Goal: Information Seeking & Learning: Learn about a topic

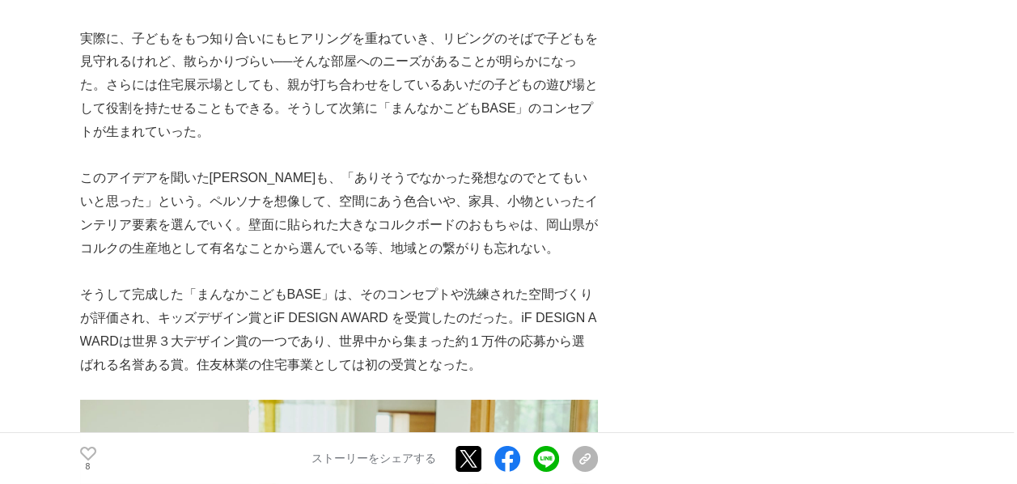
scroll to position [5501, 0]
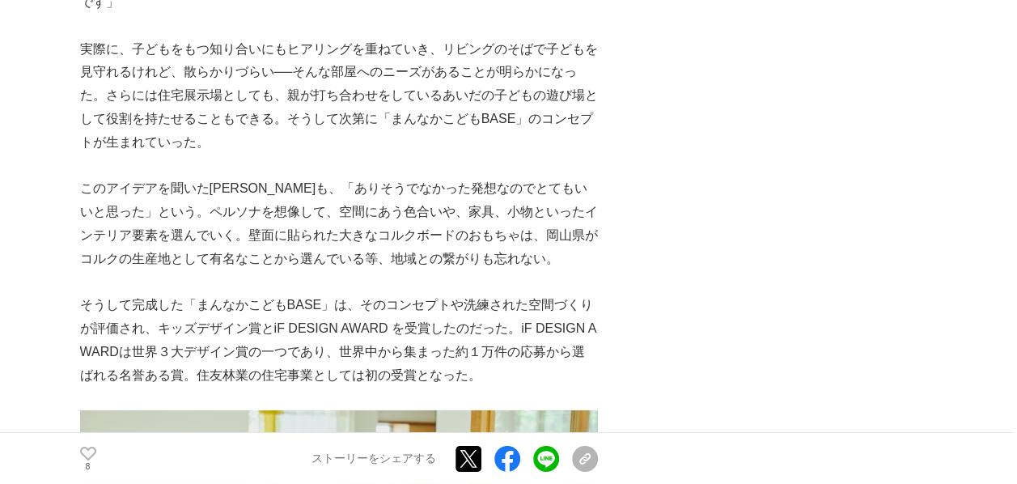
click at [489, 294] on p "そうして完成した「まんなかこどもBASE」は、そのコンセプトや洗練された空間づくりが評価され、キッズデザイン賞とiF DESIGN AWARD を受賞したのだ…" at bounding box center [339, 340] width 518 height 93
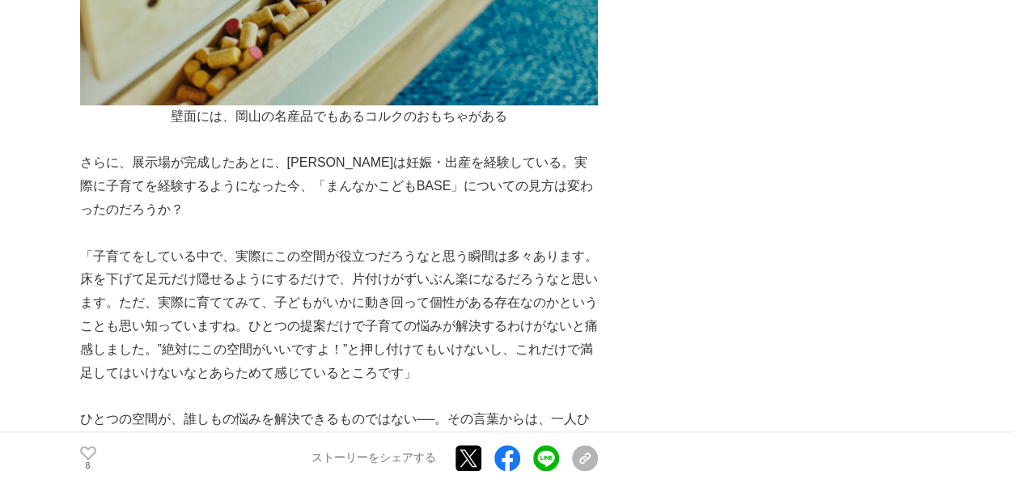
scroll to position [6640, 0]
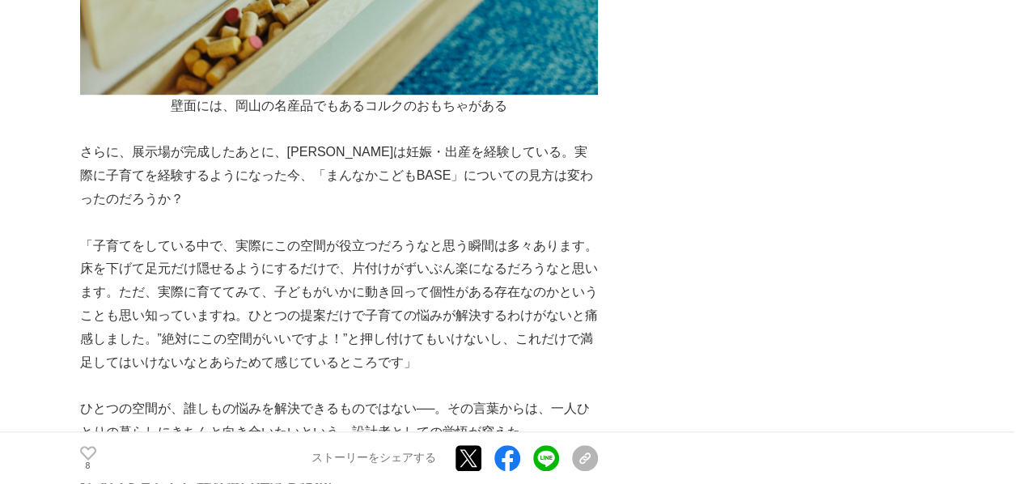
click at [289, 141] on p "さらに、展示場が完成したあとに、[PERSON_NAME]は妊娠・出産を経験している。実際に子育てを経験するようになった今、「まんなかこどもBASE」について…" at bounding box center [339, 176] width 518 height 70
click at [191, 141] on p "さらに、展示場が完成したあとに、[PERSON_NAME]は妊娠・出産を経験している。実際に子育てを経験するようになった今、「まんなかこどもBASE」について…" at bounding box center [339, 176] width 518 height 70
click at [174, 141] on p "さらに、展示場が完成したあとに、[PERSON_NAME]は妊娠・出産を経験している。実際に子育てを経験するようになった今、「まんなかこどもBASE」について…" at bounding box center [339, 176] width 518 height 70
click at [186, 235] on p "「子育てをしている中で、実際にこの空間が役立つだろうなと思う瞬間は多々あります。床を下げて足元だけ隠せるようにするだけで、片付けがずいぶん楽になるだろうなと思…" at bounding box center [339, 305] width 518 height 140
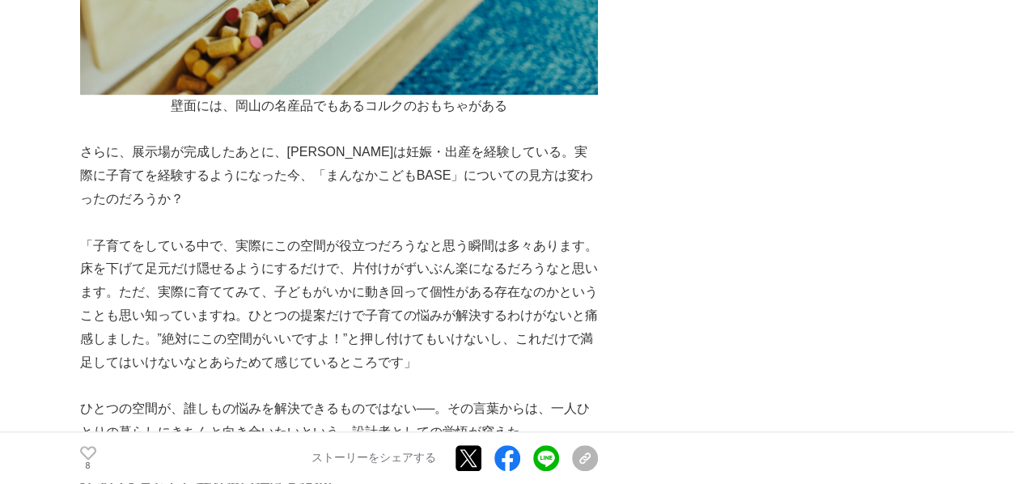
click at [229, 235] on p "「子育てをしている中で、実際にこの空間が役立つだろうなと思う瞬間は多々あります。床を下げて足元だけ隠せるようにするだけで、片付けがずいぶん楽になるだろうなと思…" at bounding box center [339, 305] width 518 height 140
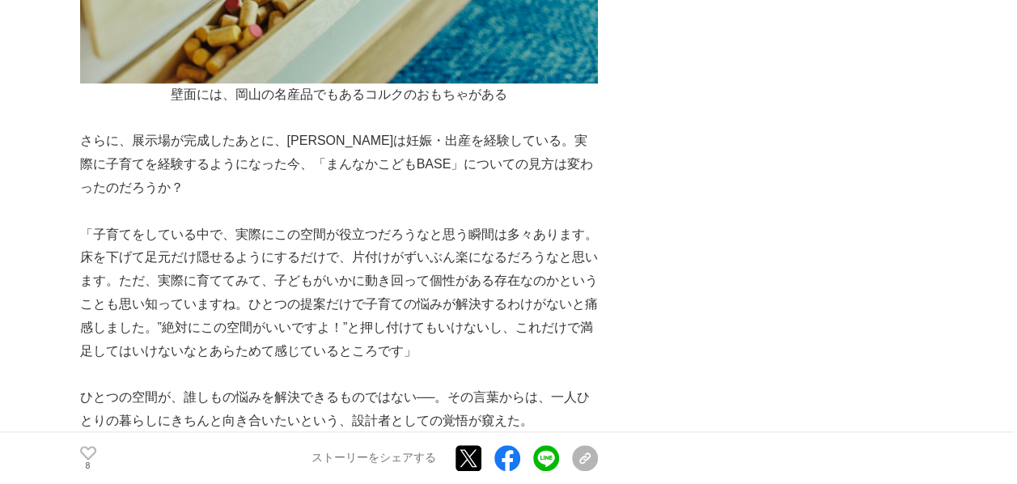
scroll to position [6652, 0]
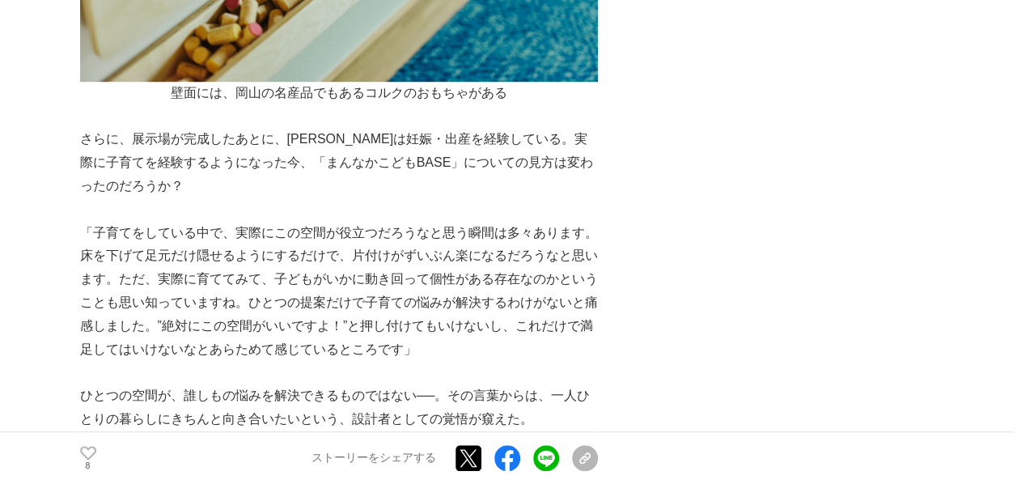
click at [244, 222] on p "「子育てをしている中で、実際にこの空間が役立つだろうなと思う瞬間は多々あります。床を下げて足元だけ隠せるようにするだけで、片付けがずいぶん楽になるだろうなと思…" at bounding box center [339, 292] width 518 height 140
click at [357, 222] on p "「子育てをしている中で、実際にこの空間が役立つだろうなと思う瞬間は多々あります。床を下げて足元だけ隠せるようにするだけで、片付けがずいぶん楽になるだろうなと思…" at bounding box center [339, 292] width 518 height 140
click at [464, 228] on p "「子育てをしている中で、実際にこの空間が役立つだろうなと思う瞬間は多々あります。床を下げて足元だけ隠せるようにするだけで、片付けがずいぶん楽になるだろうなと思…" at bounding box center [339, 292] width 518 height 140
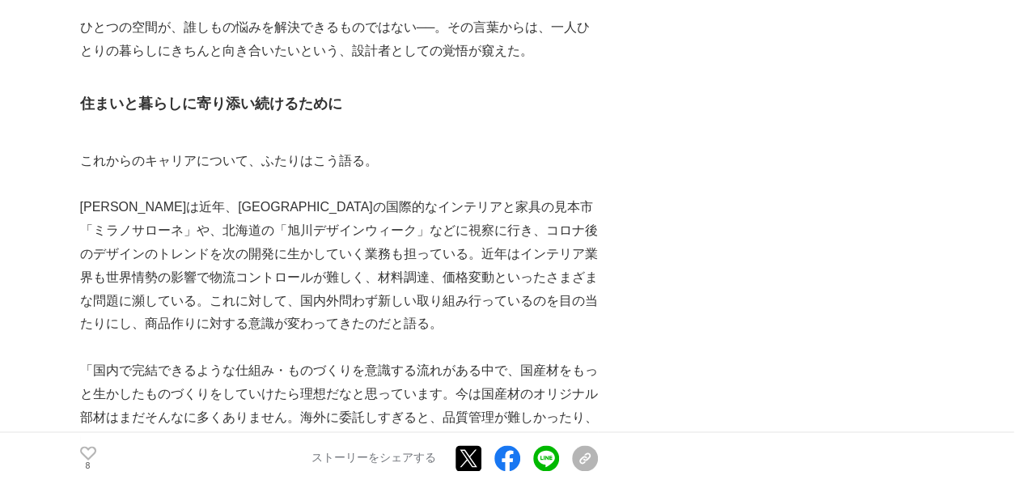
scroll to position [7022, 0]
click at [303, 197] on p "[PERSON_NAME]は近年、[GEOGRAPHIC_DATA]の国際的なインテリアと家具の見本市「ミラノサローネ」や、北海道の「旭川デザインウィーク」な…" at bounding box center [339, 264] width 518 height 140
click at [283, 205] on p "[PERSON_NAME]は近年、[GEOGRAPHIC_DATA]の国際的なインテリアと家具の見本市「ミラノサローネ」や、北海道の「旭川デザインウィーク」な…" at bounding box center [339, 264] width 518 height 140
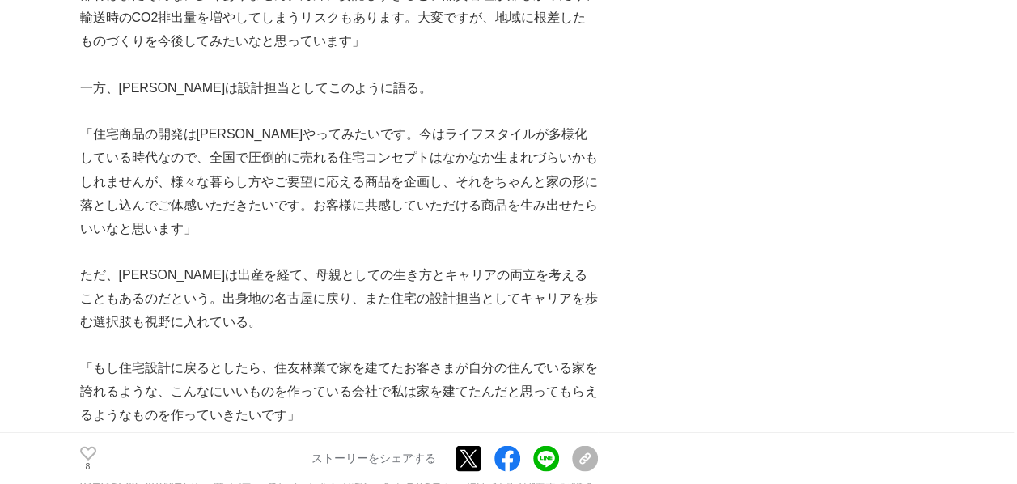
scroll to position [7444, 0]
click at [283, 262] on p "ただ、[PERSON_NAME]は出産を経て、母親としての生き方とキャリアの両立を考えることもあるのだという。出身地の名古屋に戻り、また住宅の設計担当としてキ…" at bounding box center [339, 297] width 518 height 70
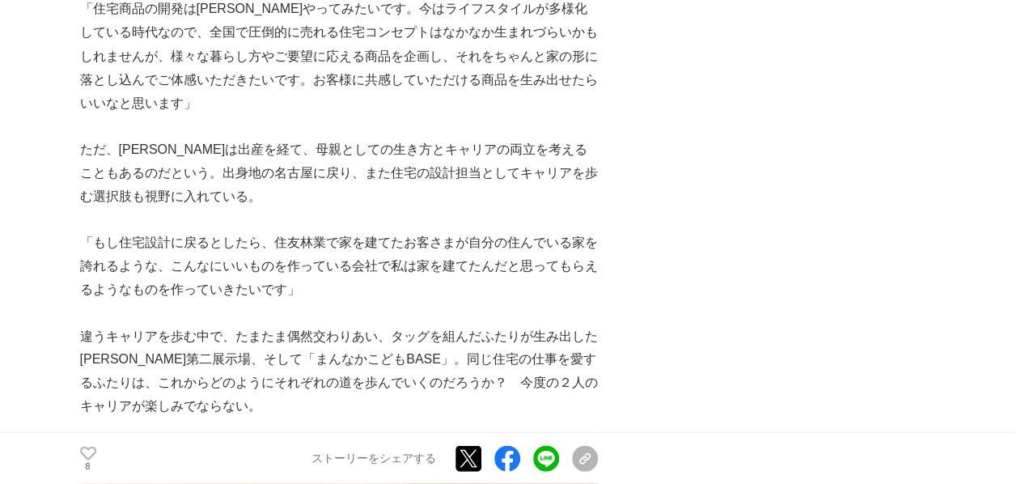
scroll to position [7569, 0]
click at [320, 230] on p "「もし住宅設計に戻るとしたら、住友林業で家を建てたお客さまが自分の住んでいる家を誇れるような、こんなにいいものを作っている会社で私は家を建てたんだと思ってもら…" at bounding box center [339, 265] width 518 height 70
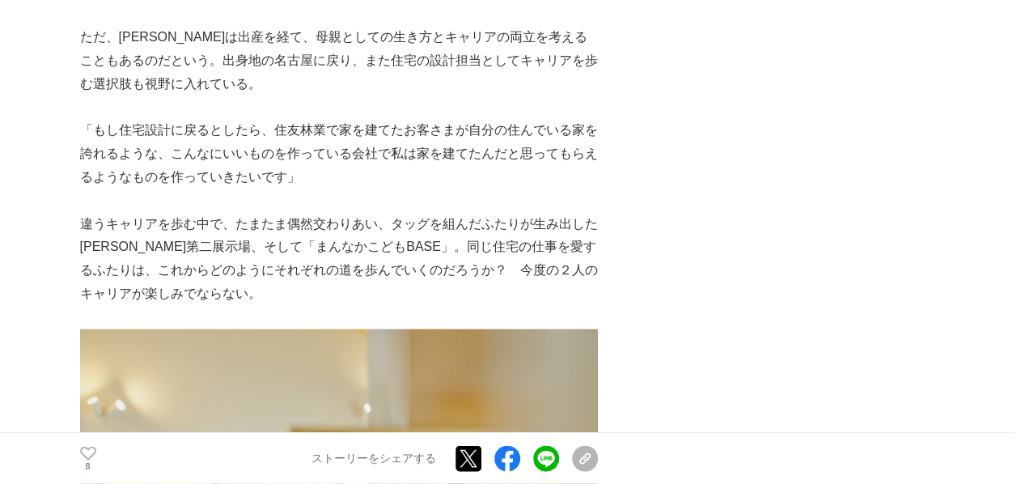
scroll to position [7682, 0]
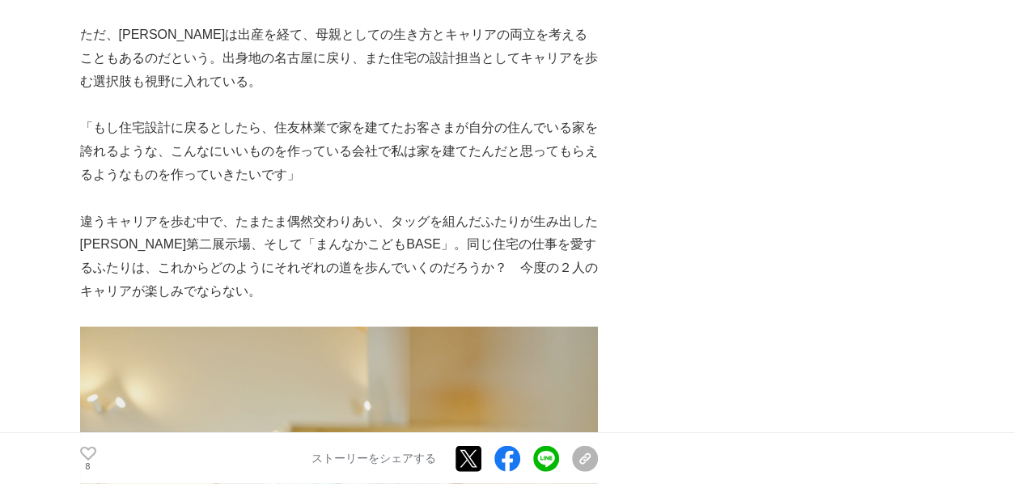
click at [320, 210] on p "違うキャリアを歩む中で、たまたま偶然交わりあい、タッグを組んだふたりが生み出した[PERSON_NAME]第二展示場、そして「まんなかこどもBASE」。同じ住…" at bounding box center [339, 256] width 518 height 93
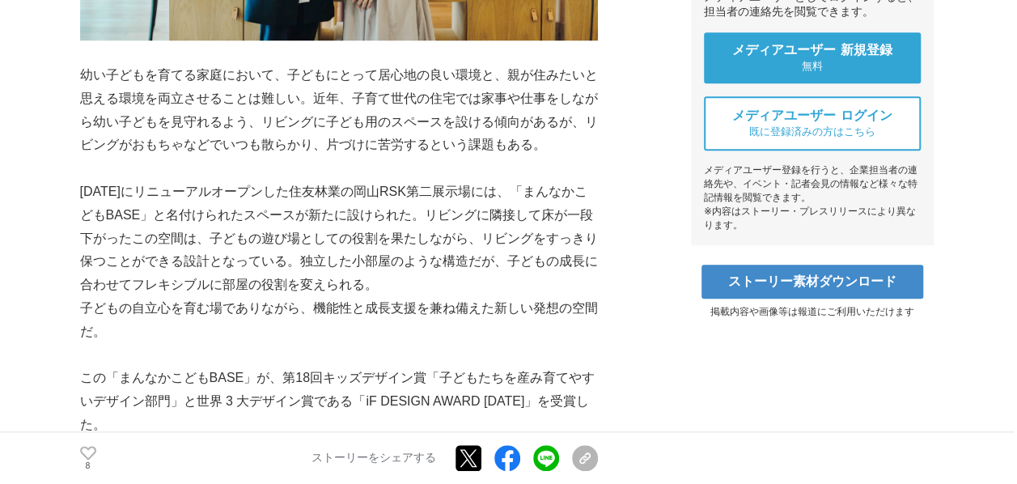
scroll to position [656, 0]
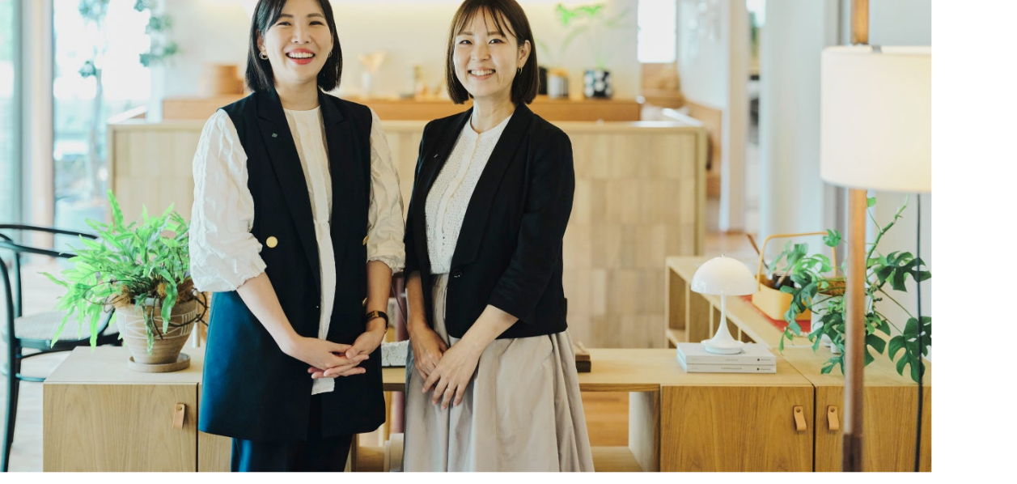
scroll to position [302, 0]
